Goal: Information Seeking & Learning: Learn about a topic

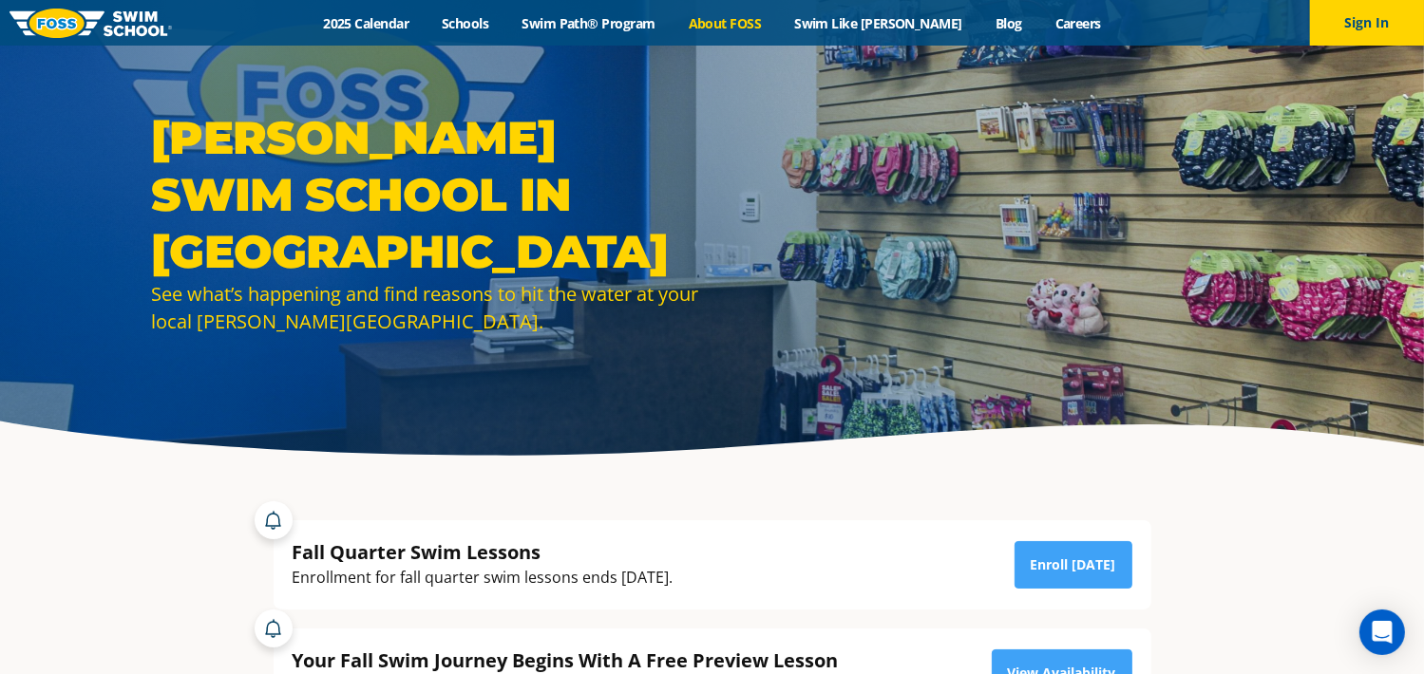
click at [761, 22] on link "About FOSS" at bounding box center [724, 23] width 106 height 18
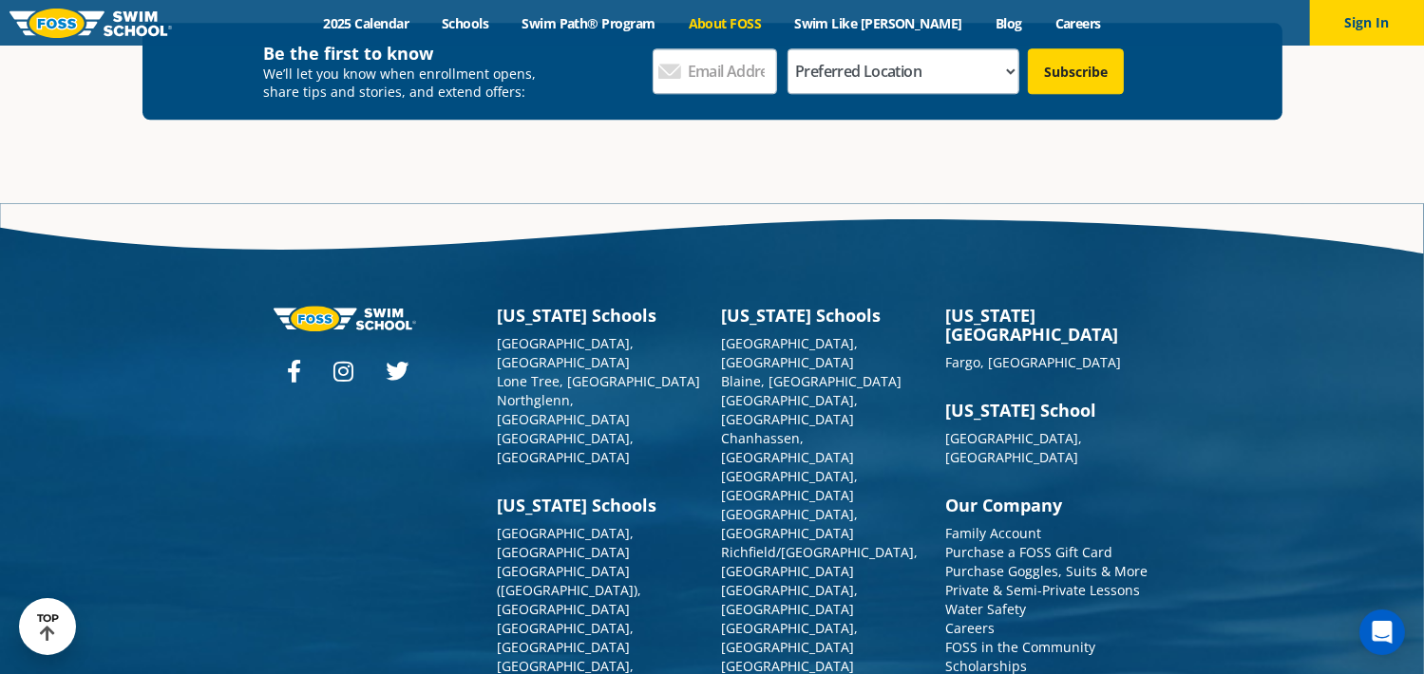
scroll to position [5046, 0]
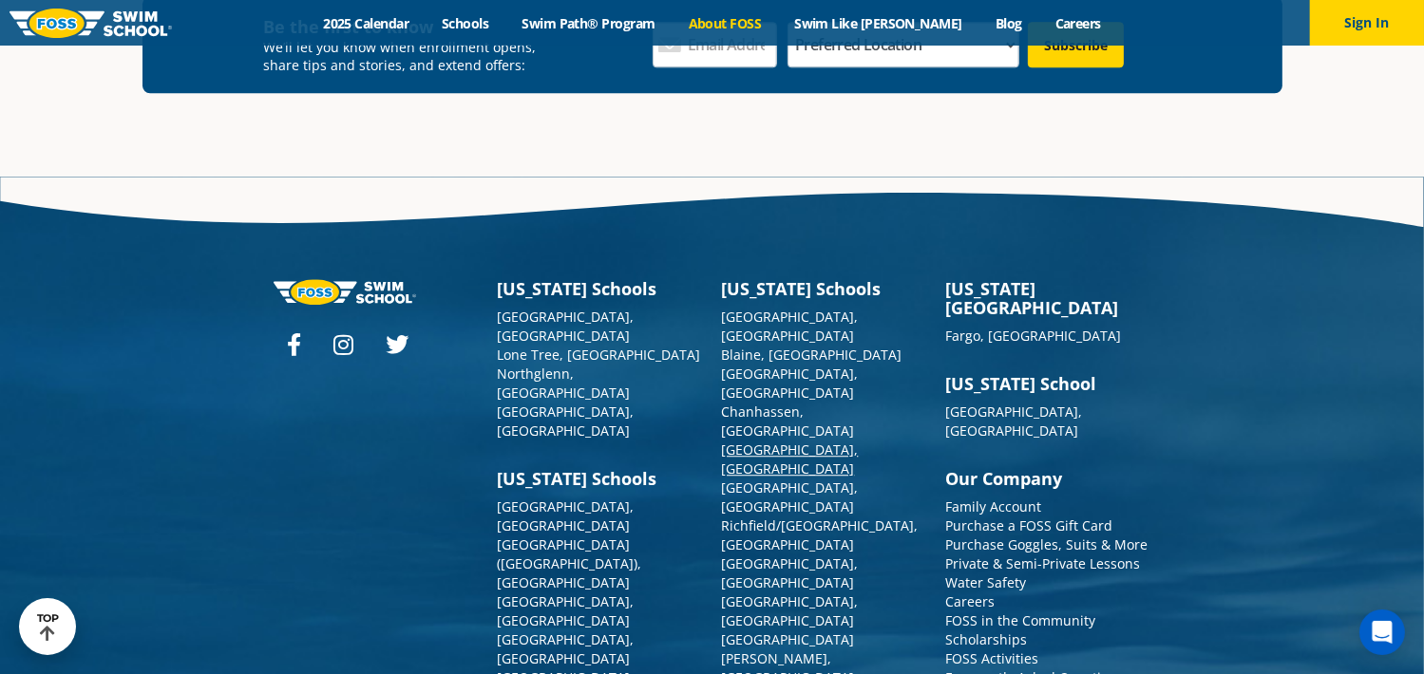
click at [800, 441] on link "[GEOGRAPHIC_DATA], [GEOGRAPHIC_DATA]" at bounding box center [790, 459] width 137 height 37
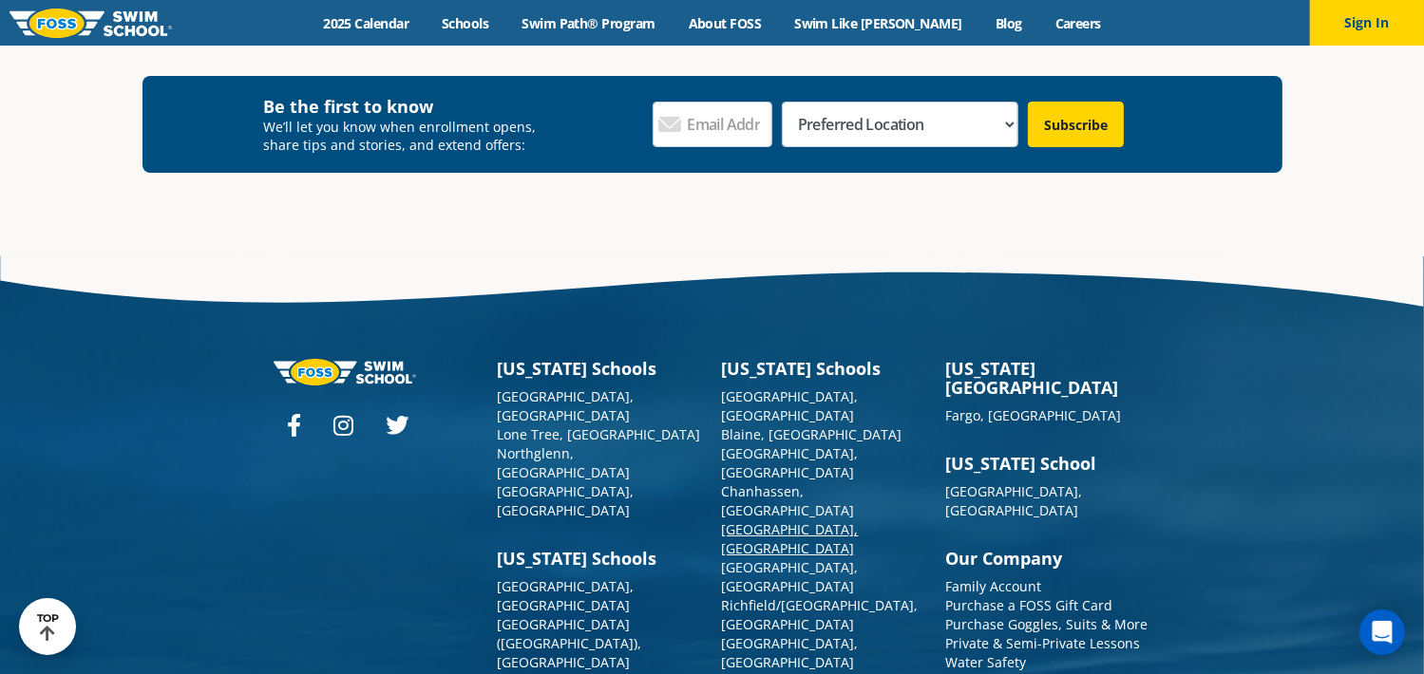
scroll to position [6960, 0]
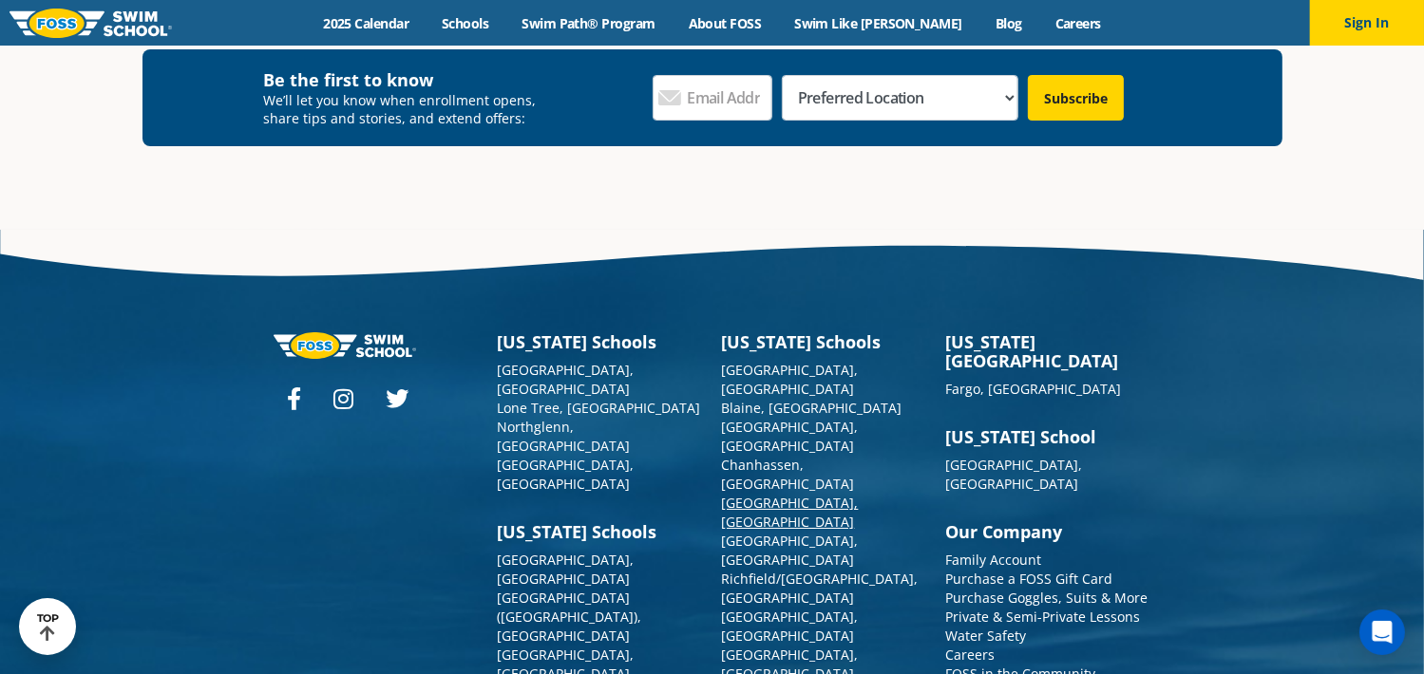
click at [781, 494] on link "[GEOGRAPHIC_DATA], [GEOGRAPHIC_DATA]" at bounding box center [790, 512] width 137 height 37
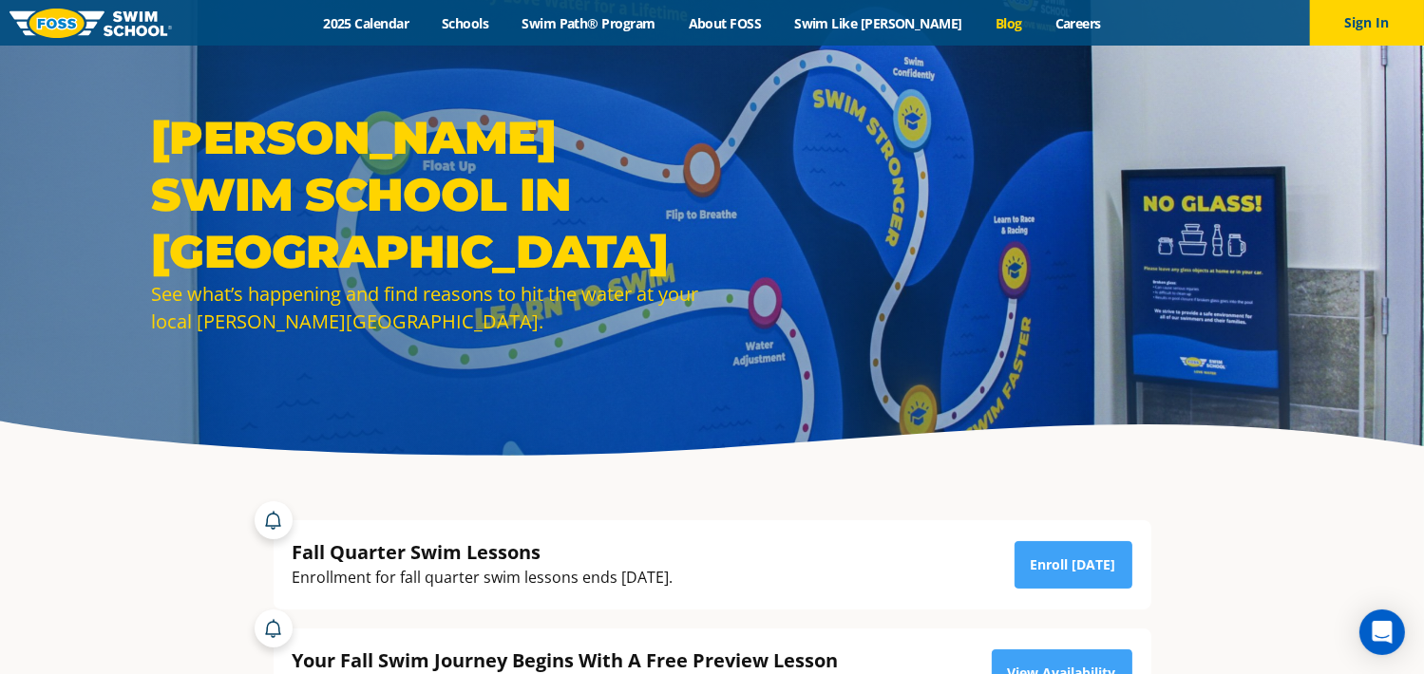
click at [978, 24] on link "Blog" at bounding box center [1008, 23] width 60 height 18
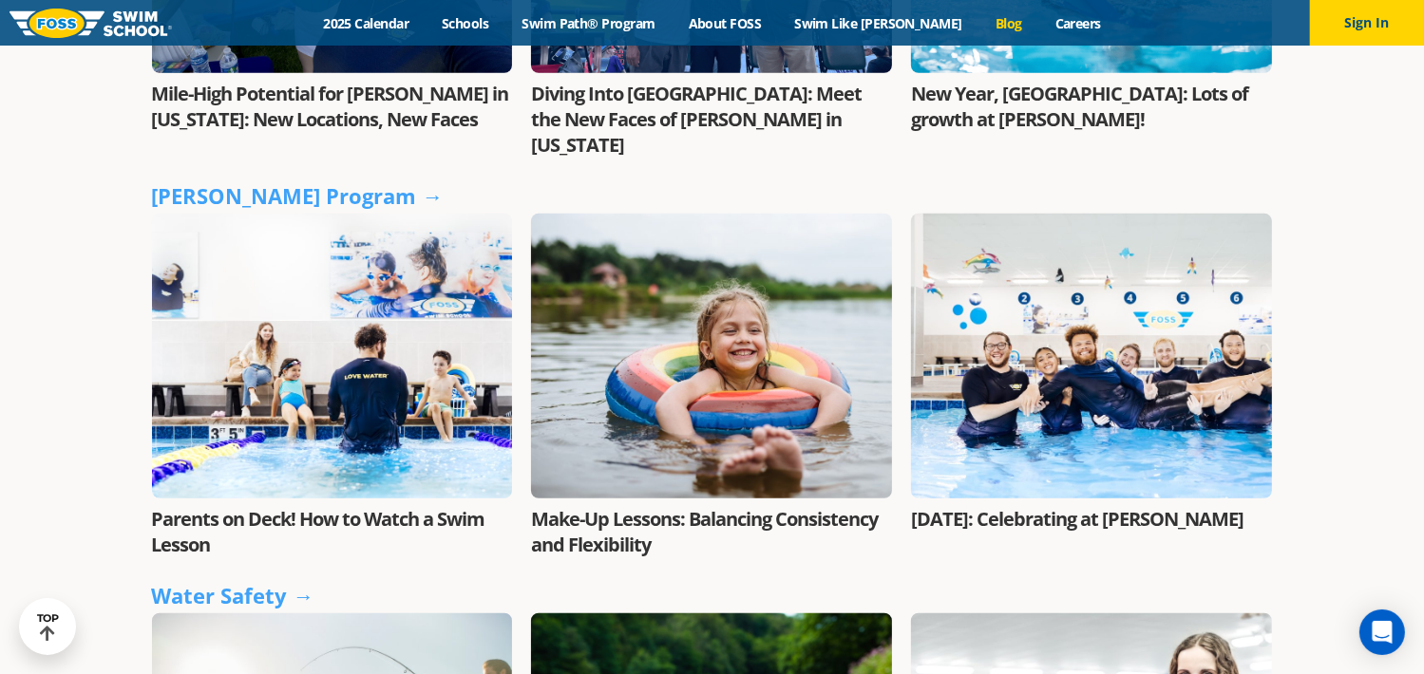
scroll to position [1330, 0]
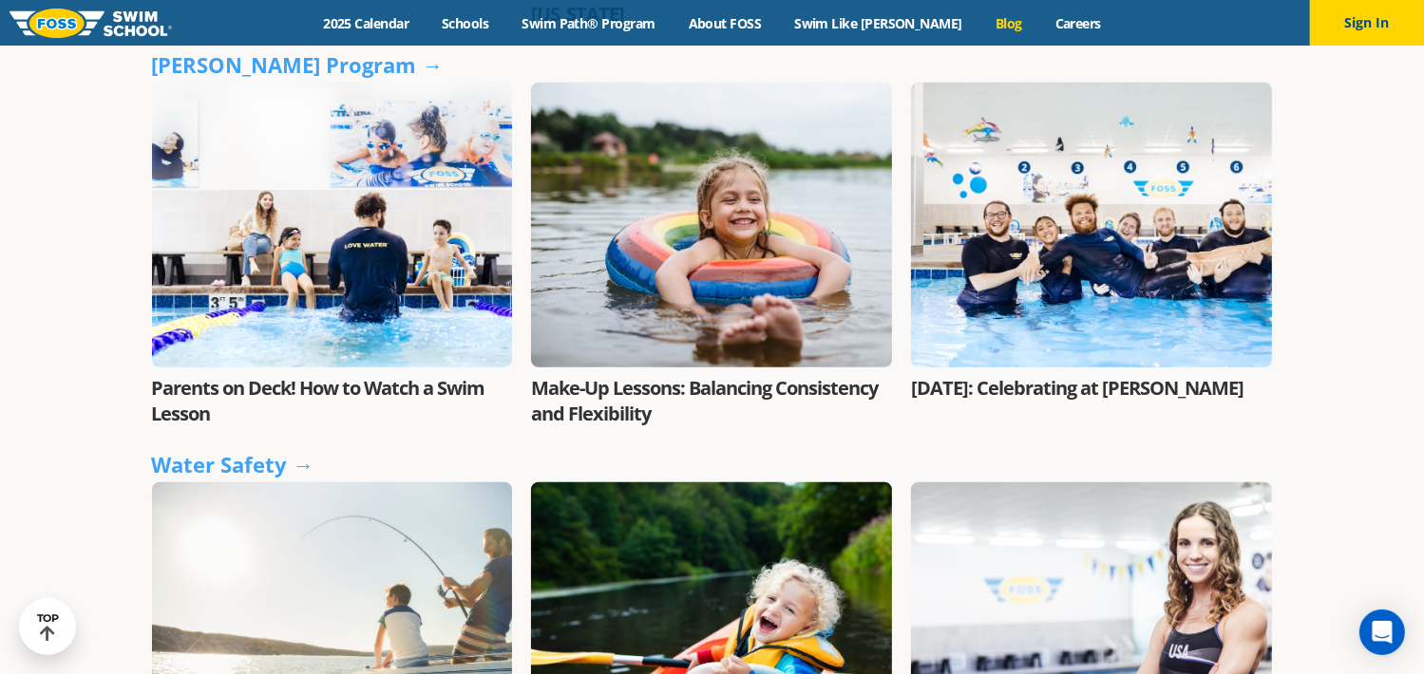
click at [686, 274] on div at bounding box center [711, 225] width 361 height 285
click at [702, 375] on link "Make-Up Lessons: Balancing Consistency and Flexibility" at bounding box center [704, 400] width 347 height 51
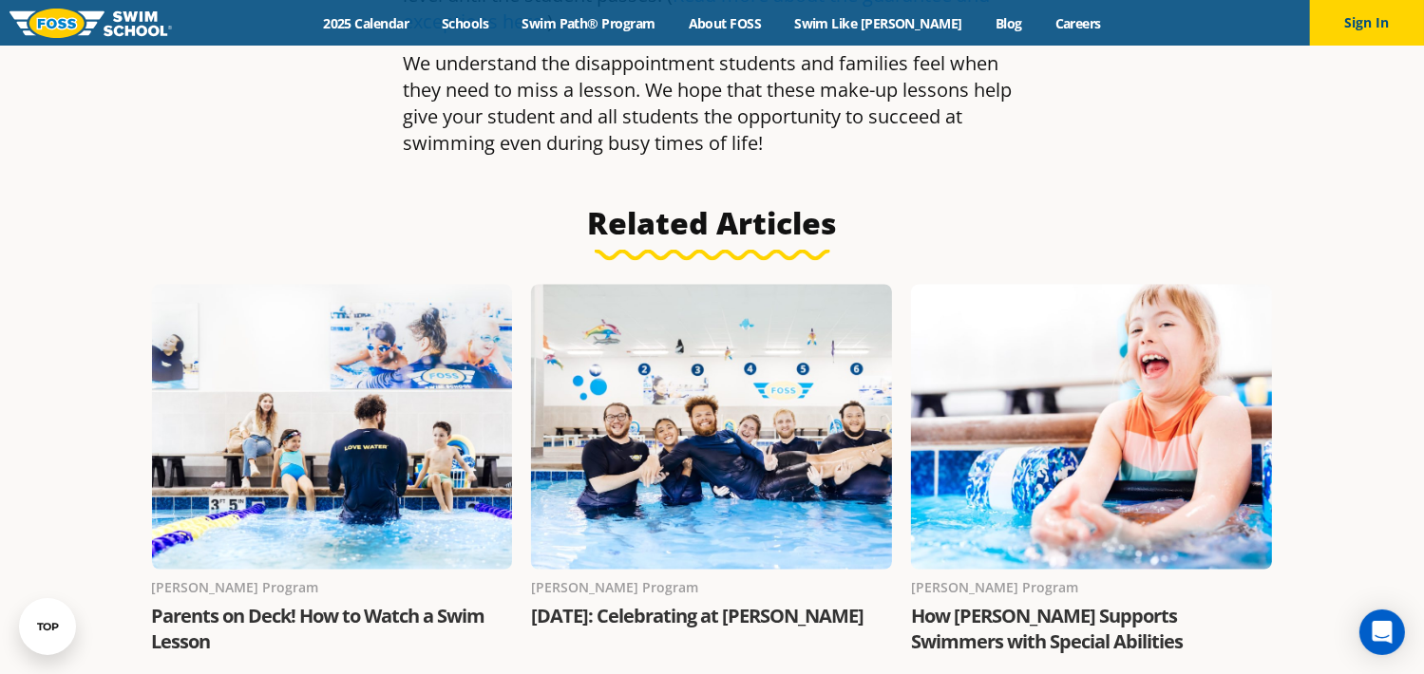
scroll to position [3154, 0]
